Goal: Information Seeking & Learning: Learn about a topic

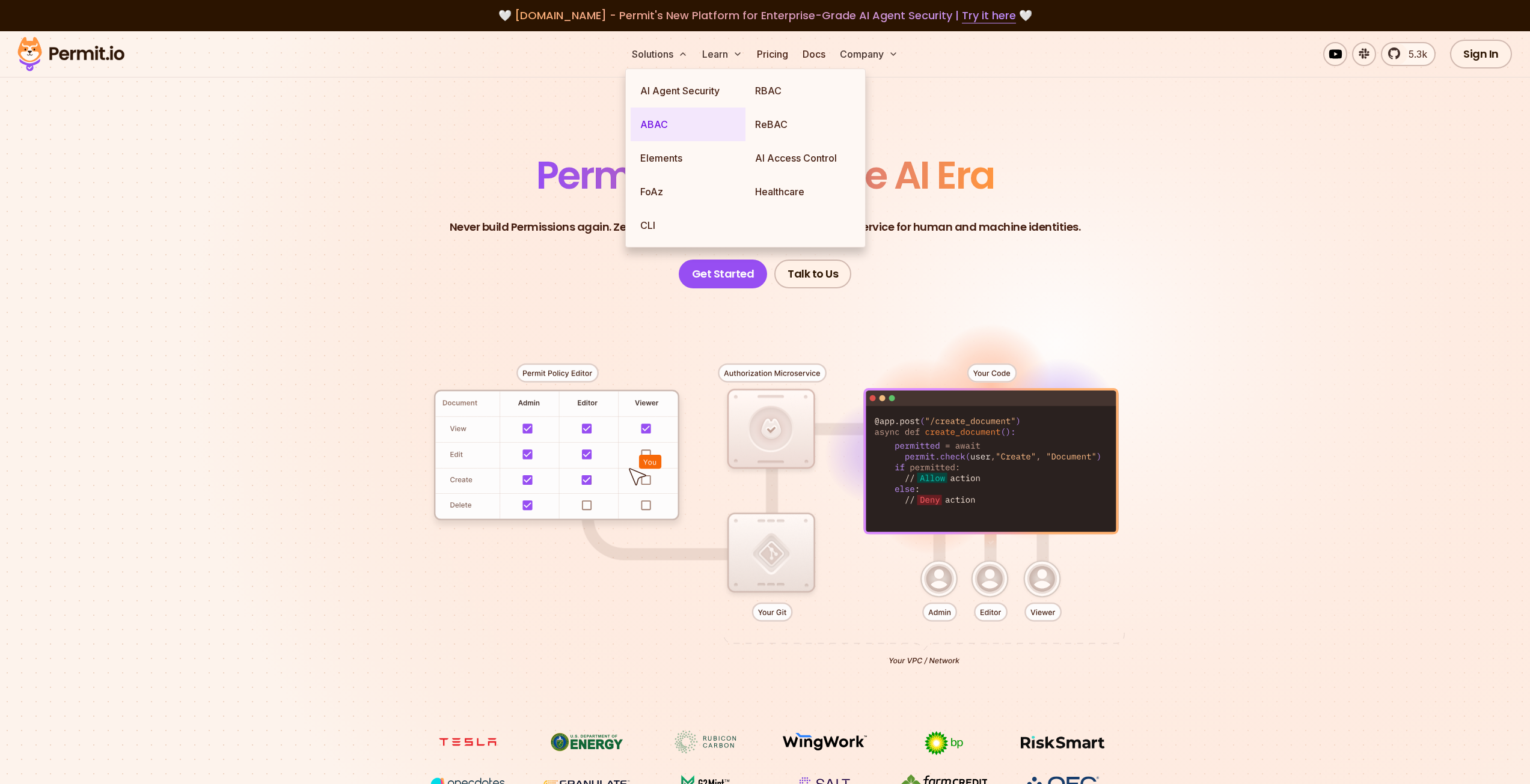
click at [661, 120] on link "ABAC" at bounding box center [688, 124] width 115 height 33
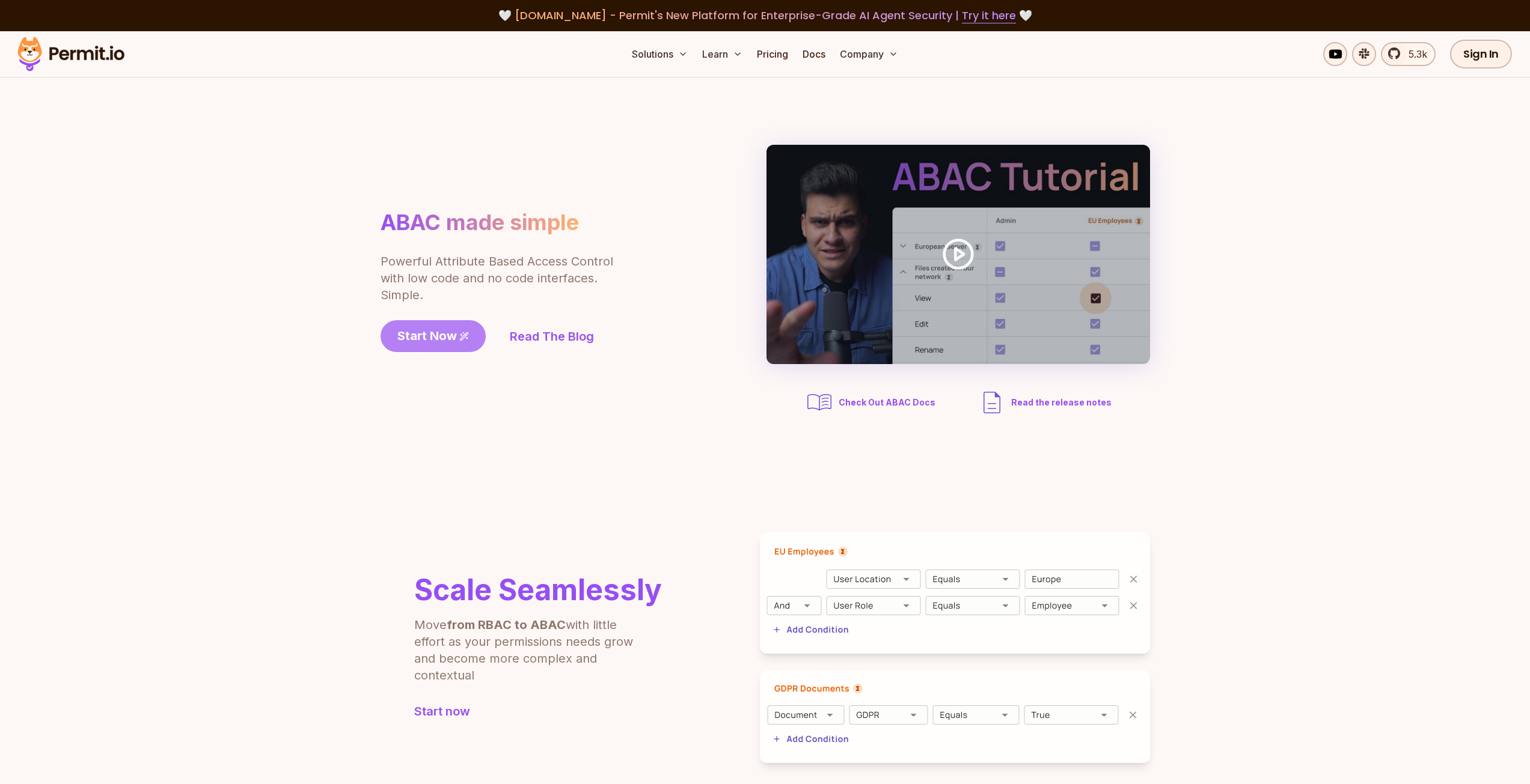
click at [451, 342] on span "Start Now" at bounding box center [427, 336] width 59 height 17
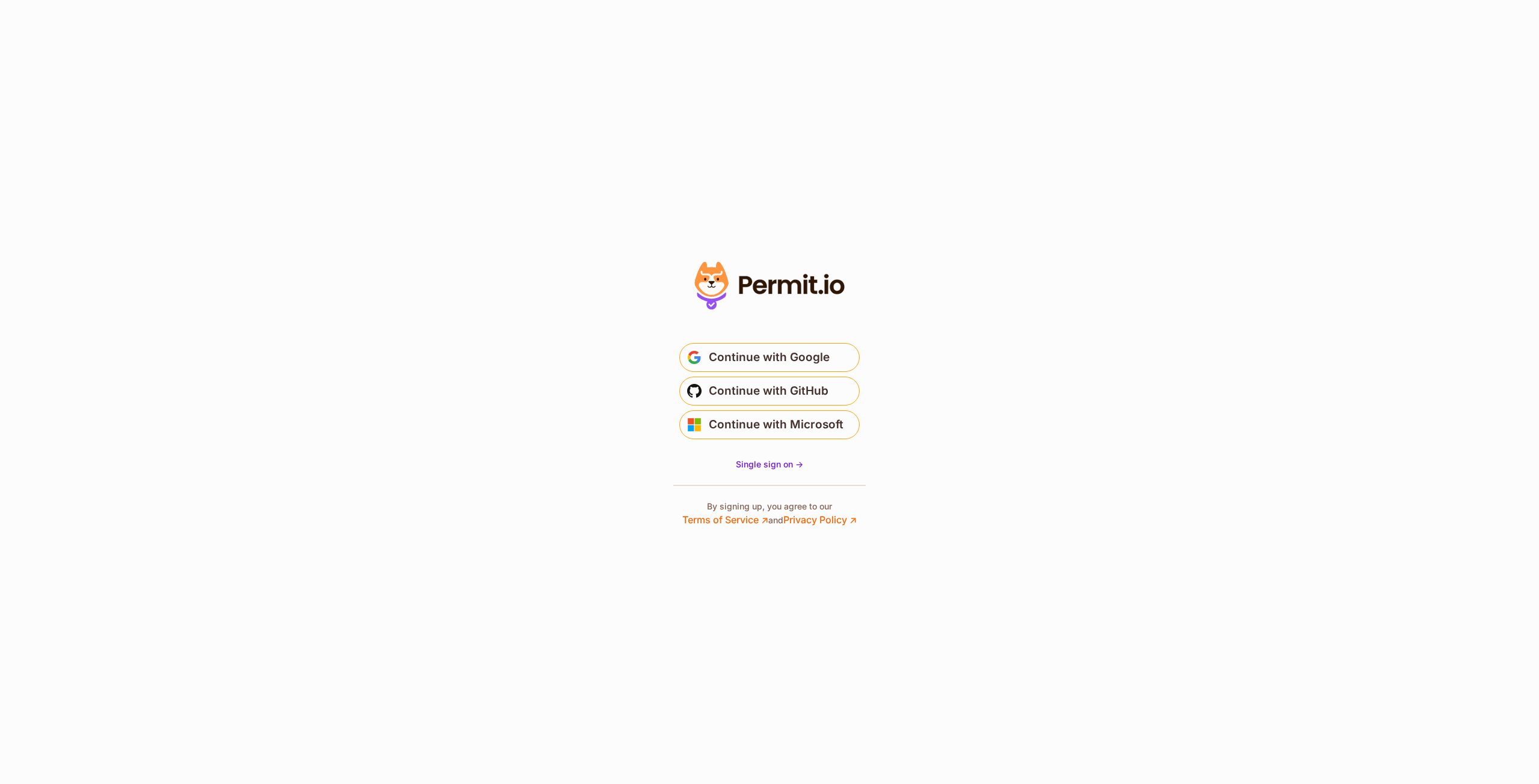
drag, startPoint x: 690, startPoint y: 290, endPoint x: 666, endPoint y: 285, distance: 24.5
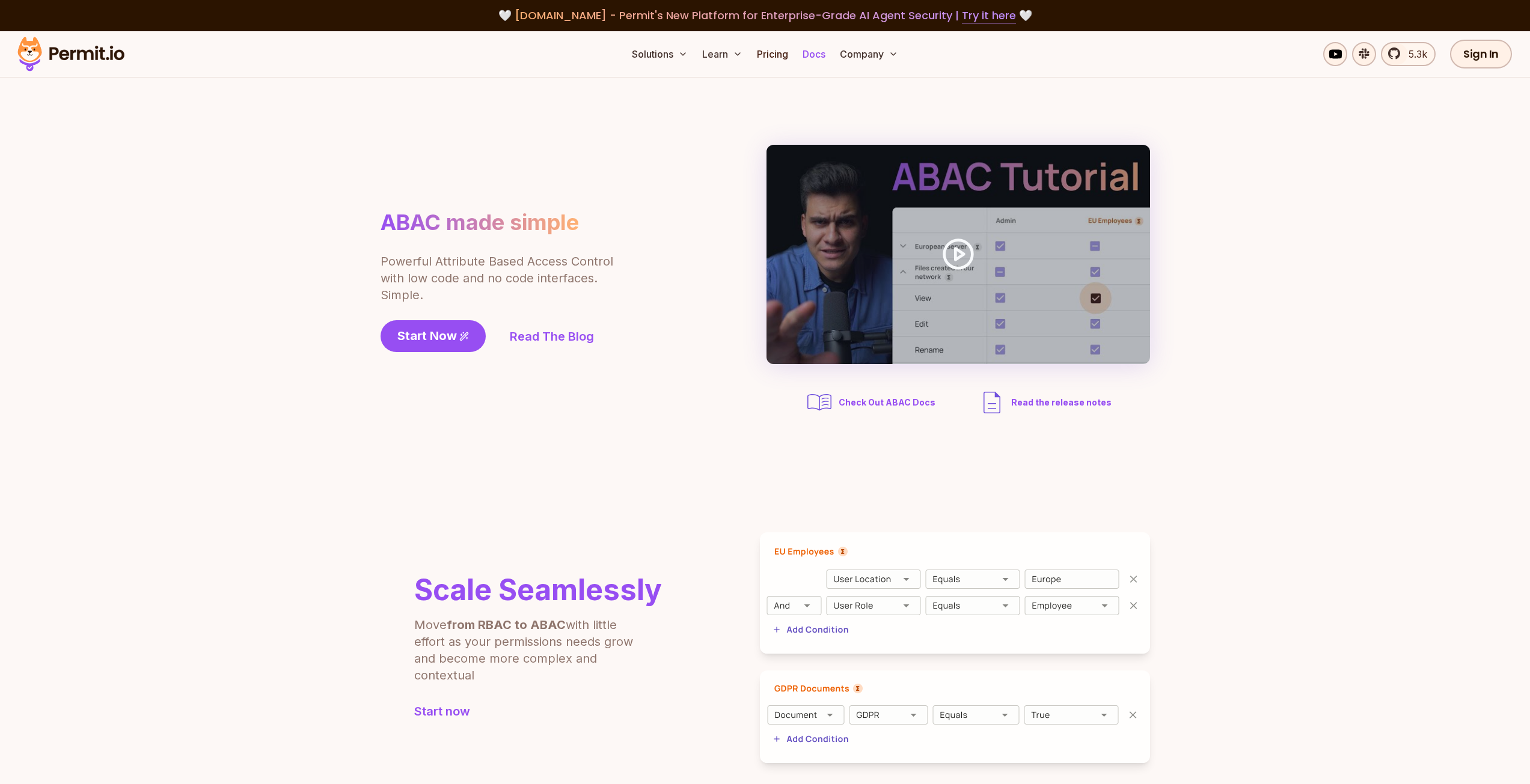
click at [810, 54] on link "Docs" at bounding box center [814, 53] width 32 height 24
